Goal: Navigation & Orientation: Find specific page/section

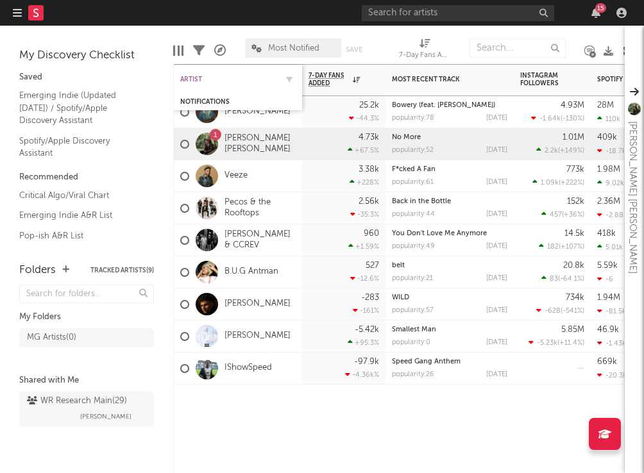
click at [192, 76] on div "Artist" at bounding box center [228, 80] width 96 height 8
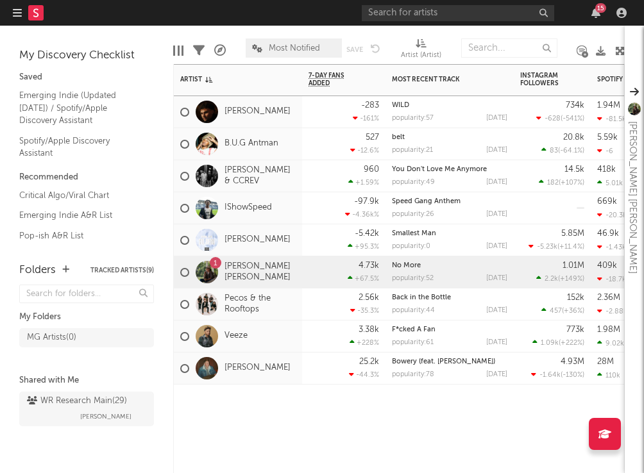
click at [13, 12] on icon "button" at bounding box center [17, 13] width 9 height 10
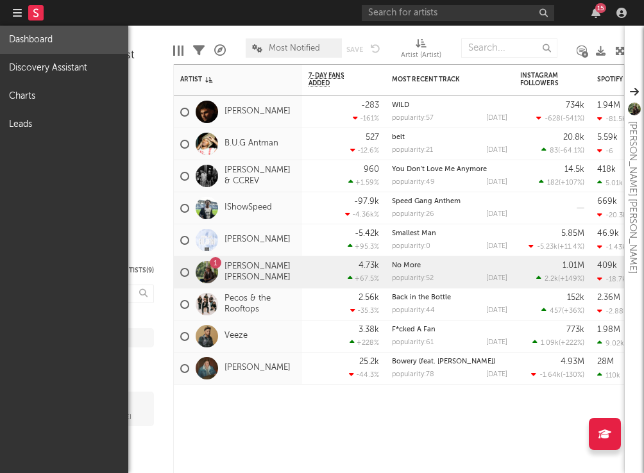
click at [29, 45] on link "Dashboard" at bounding box center [64, 40] width 128 height 28
click at [31, 42] on link "Dashboard" at bounding box center [64, 40] width 128 height 28
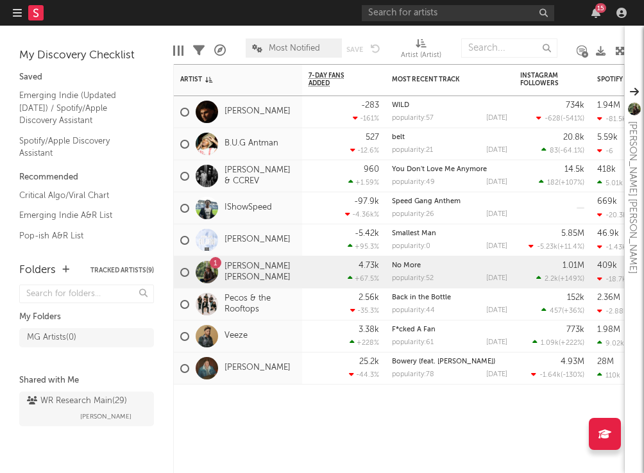
click at [17, 15] on icon "button" at bounding box center [17, 13] width 9 height 10
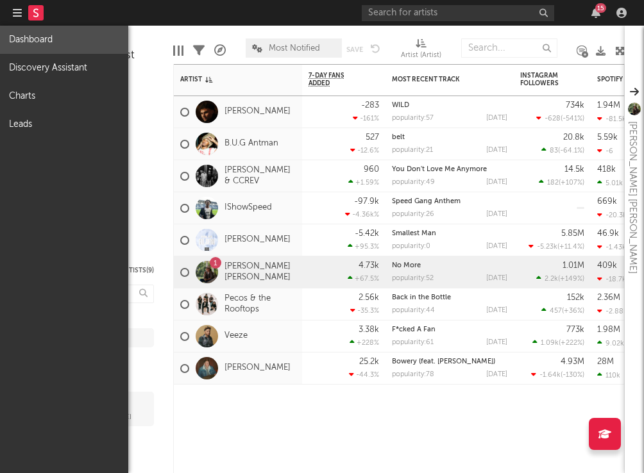
click at [47, 38] on link "Dashboard" at bounding box center [64, 40] width 128 height 28
click at [53, 66] on link "Discovery Assistant" at bounding box center [64, 68] width 128 height 28
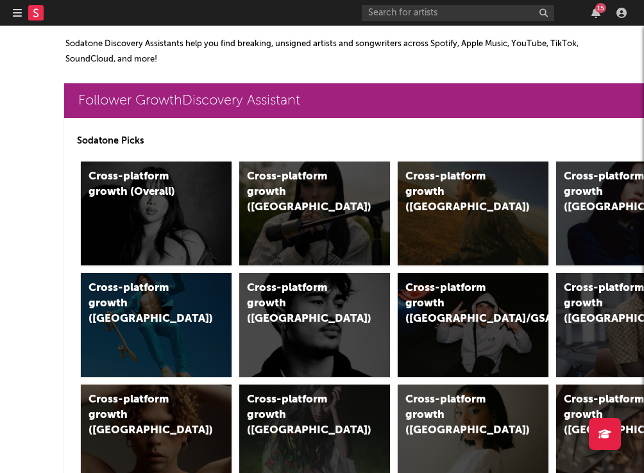
click at [19, 11] on icon "button" at bounding box center [17, 13] width 9 height 10
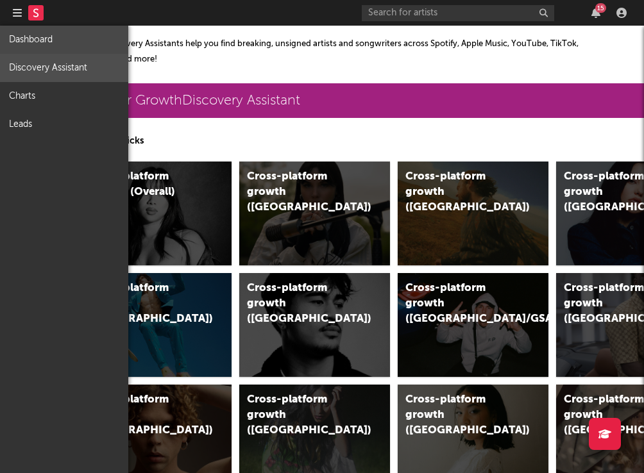
click at [38, 35] on link "Dashboard" at bounding box center [64, 40] width 128 height 28
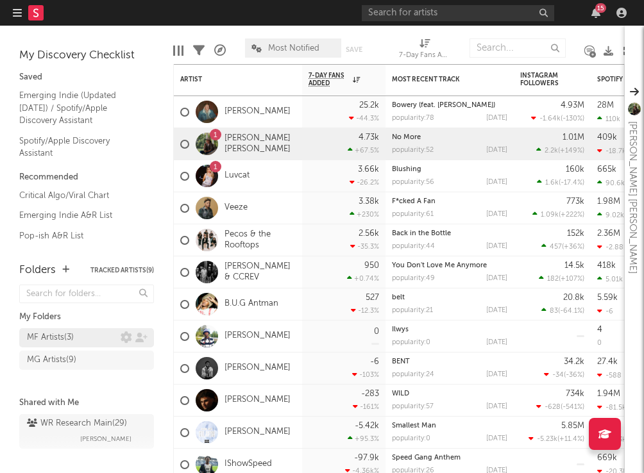
click at [55, 333] on div "MF Artists ( 3 )" at bounding box center [50, 337] width 47 height 15
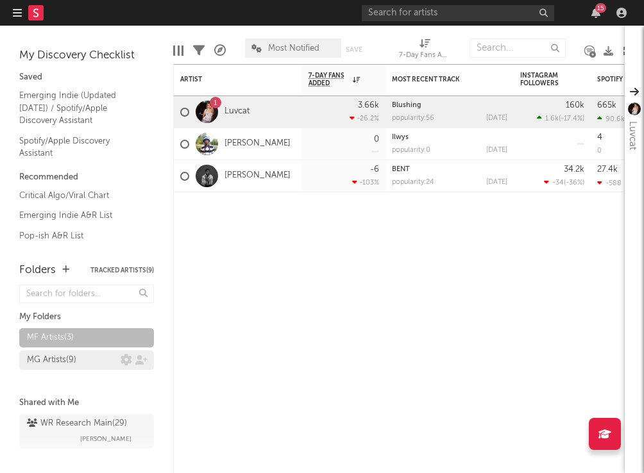
click at [47, 360] on div "MG Artists ( 9 )" at bounding box center [51, 360] width 49 height 15
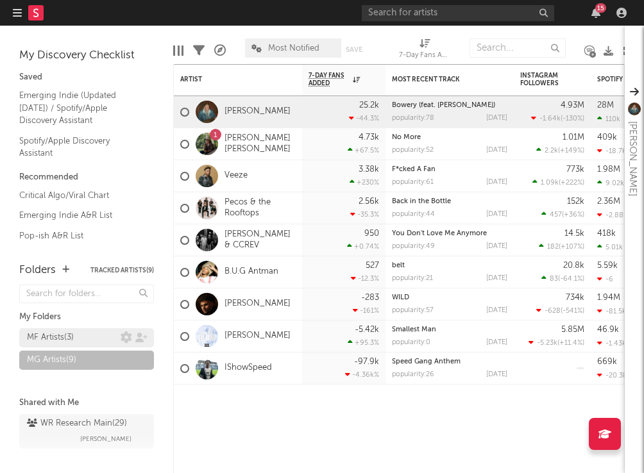
click at [64, 335] on div "MF Artists ( 3 )" at bounding box center [50, 337] width 47 height 15
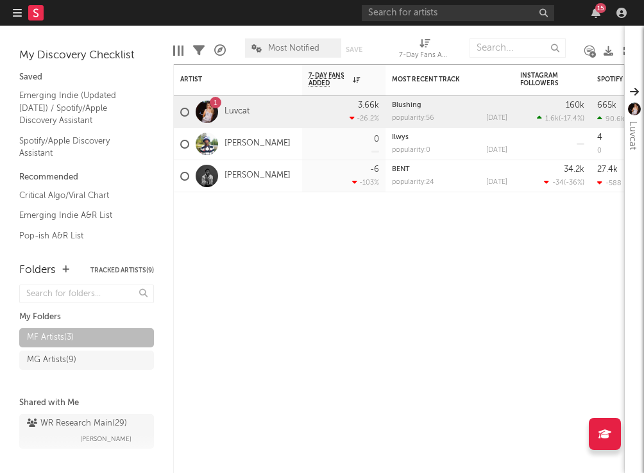
click at [17, 19] on button "button" at bounding box center [17, 13] width 9 height 26
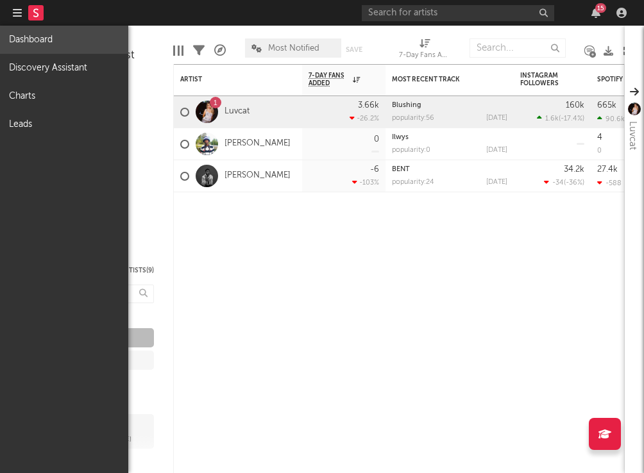
click at [35, 37] on link "Dashboard" at bounding box center [64, 40] width 128 height 28
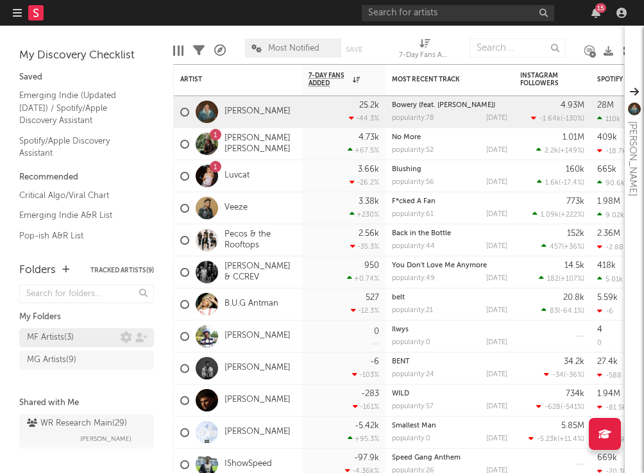
click at [67, 337] on div "MF Artists ( 3 )" at bounding box center [50, 337] width 47 height 15
